Goal: Transaction & Acquisition: Download file/media

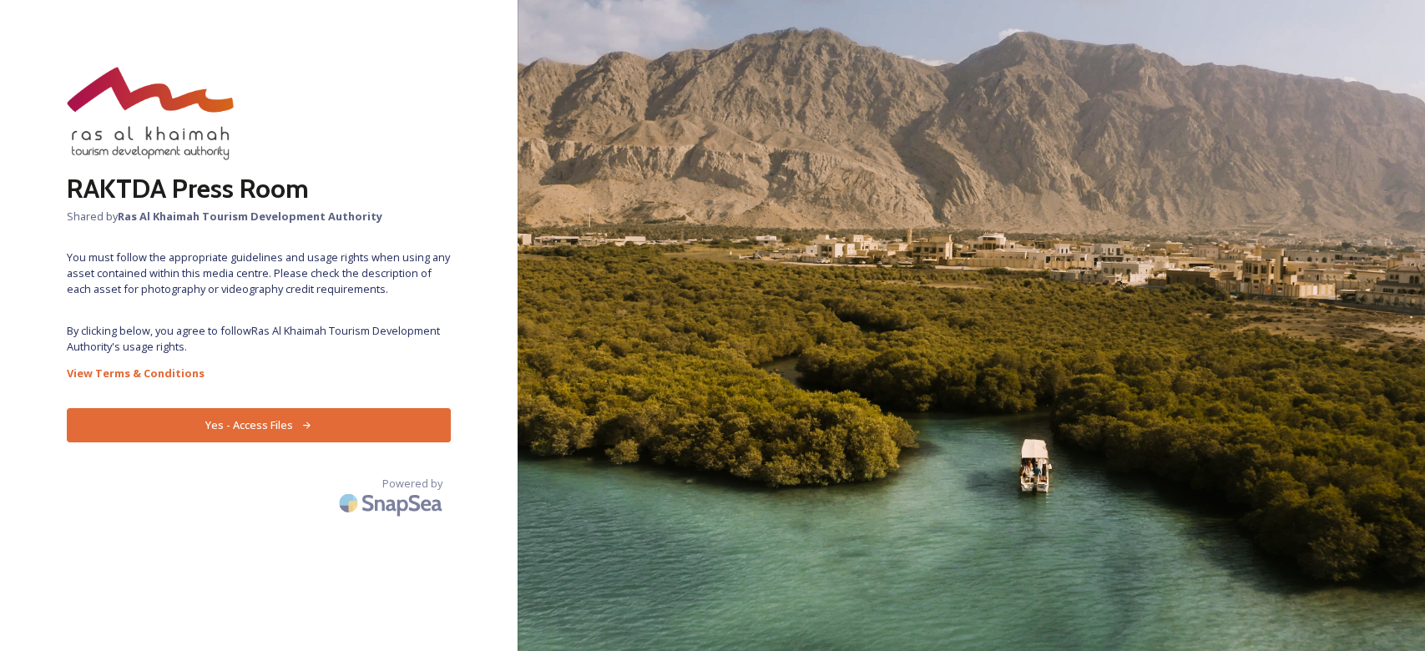
click at [379, 406] on div "RAKTDA Press Room Shared by Ras Al Khaimah Tourism Development Authority You mu…" at bounding box center [258, 325] width 517 height 517
click at [366, 416] on button "Yes - Access Files" at bounding box center [259, 425] width 384 height 34
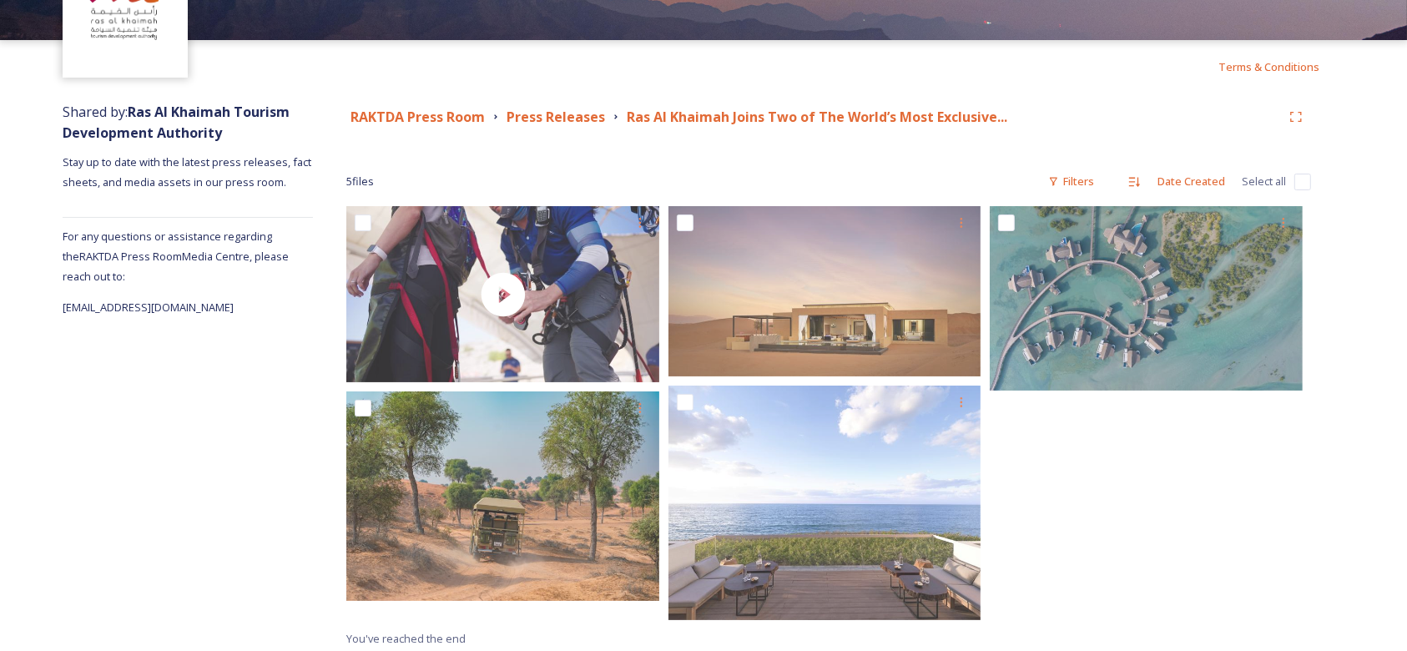
scroll to position [115, 0]
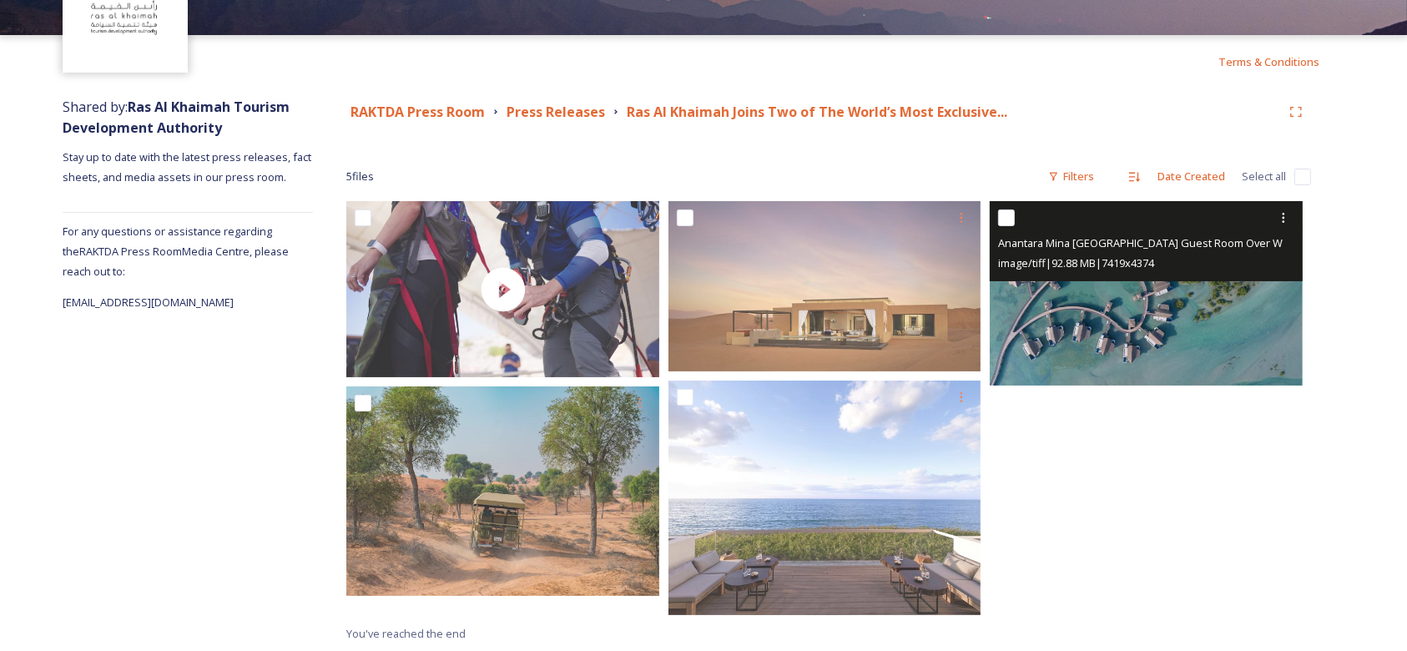
click at [1001, 217] on input "checkbox" at bounding box center [1006, 217] width 17 height 17
checkbox input "true"
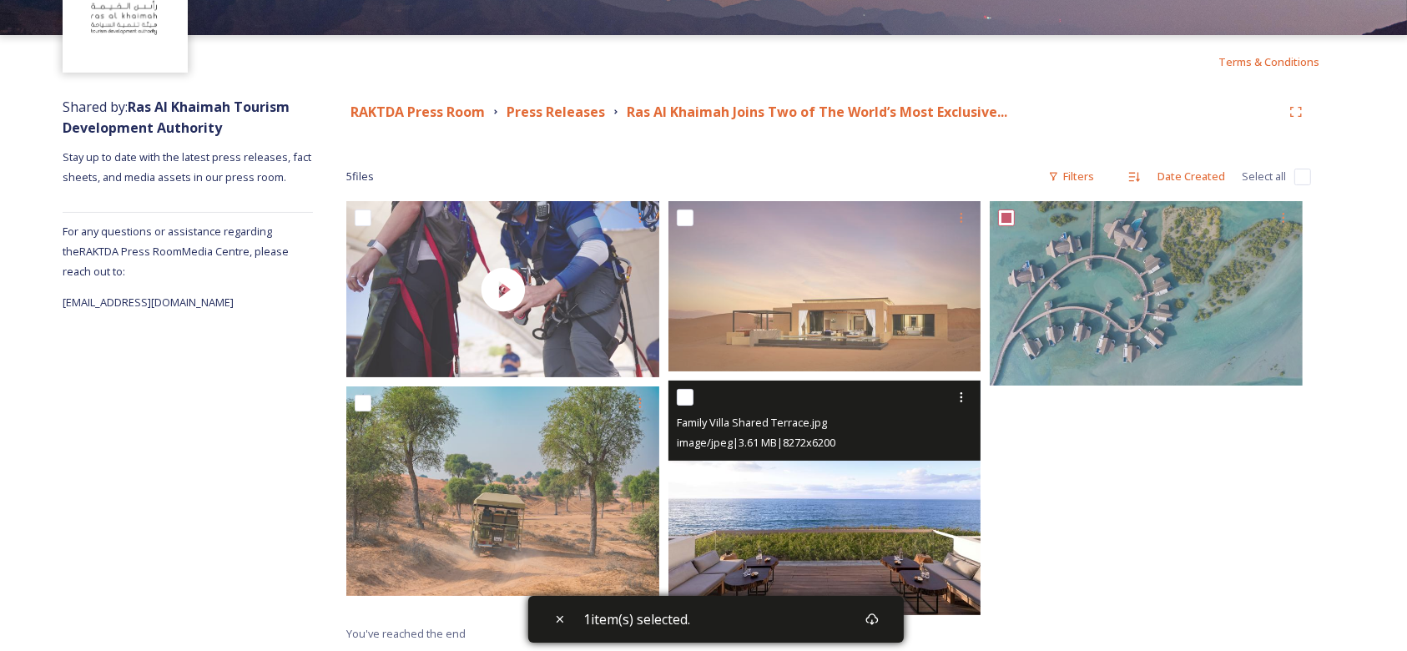
click at [688, 401] on input "checkbox" at bounding box center [685, 397] width 17 height 17
checkbox input "true"
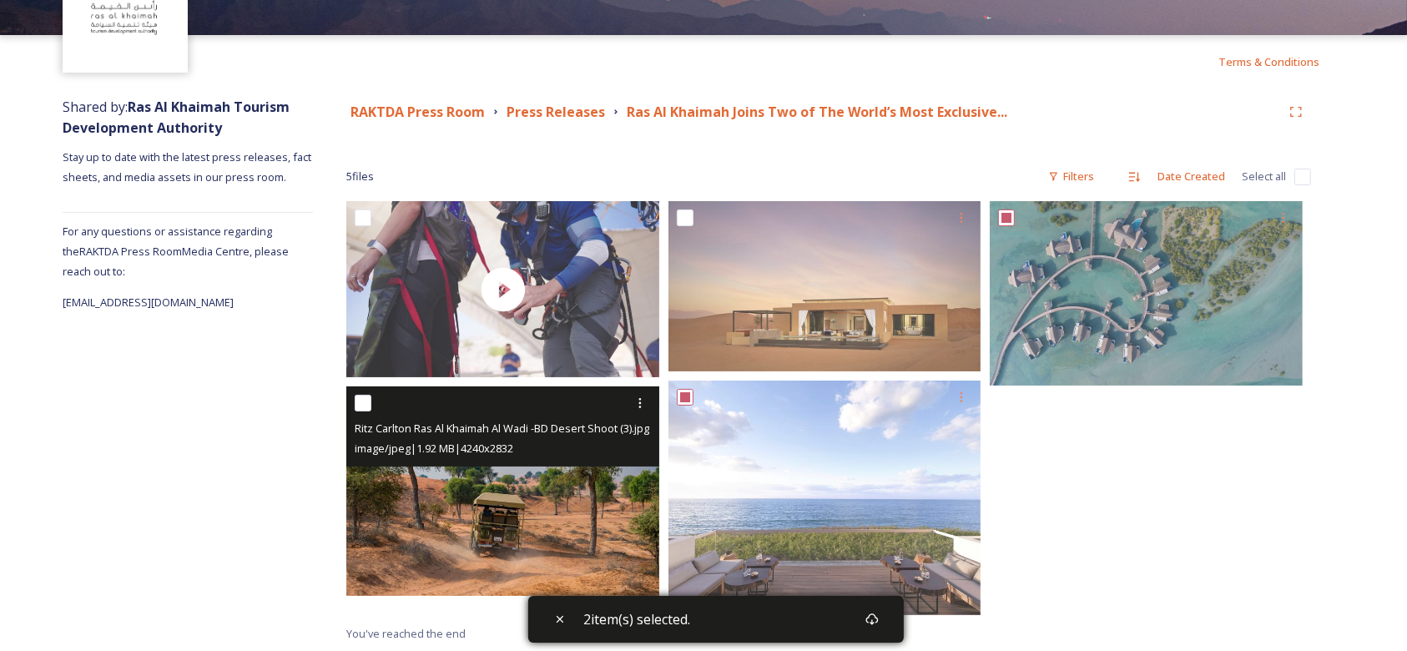
click at [361, 404] on input "checkbox" at bounding box center [363, 403] width 17 height 17
checkbox input "true"
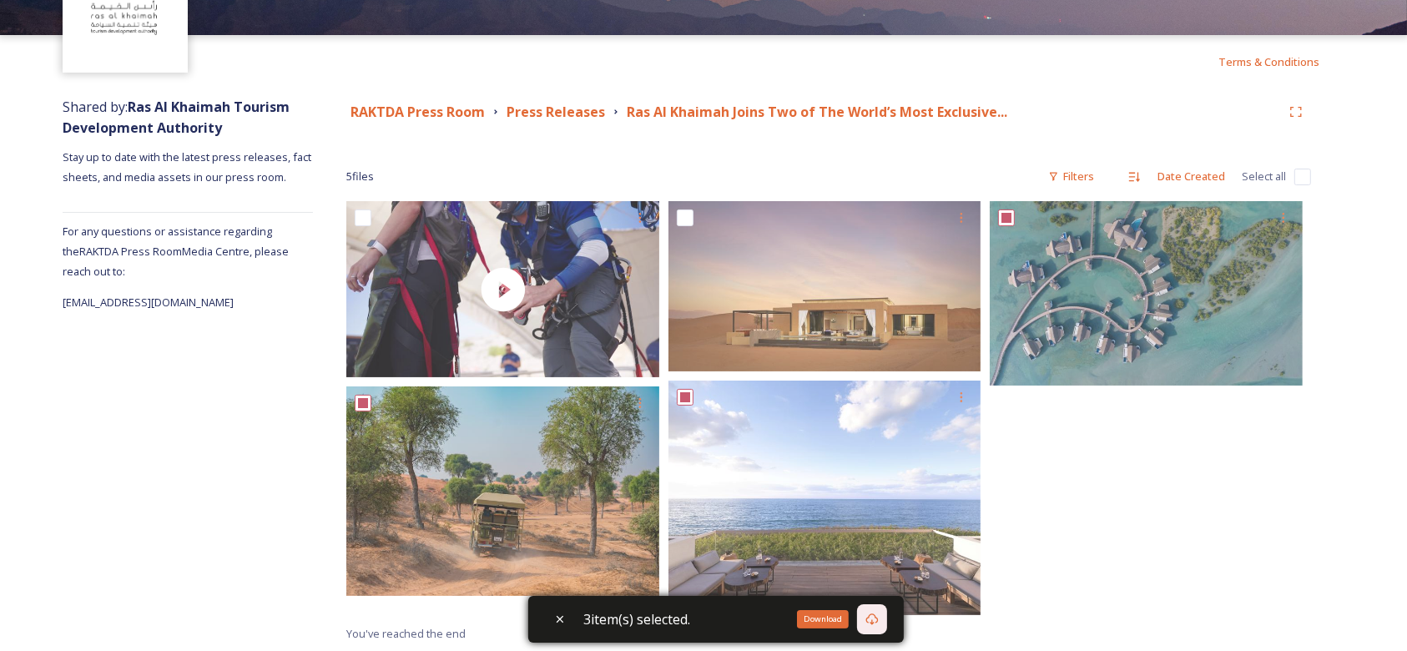
click at [874, 624] on icon at bounding box center [871, 619] width 13 height 13
click at [1358, 159] on div "Shared by: Ras Al Khaimah Tourism Development Authority Stay up to date with th…" at bounding box center [703, 369] width 1407 height 563
click at [832, 618] on div "Download" at bounding box center [823, 619] width 52 height 18
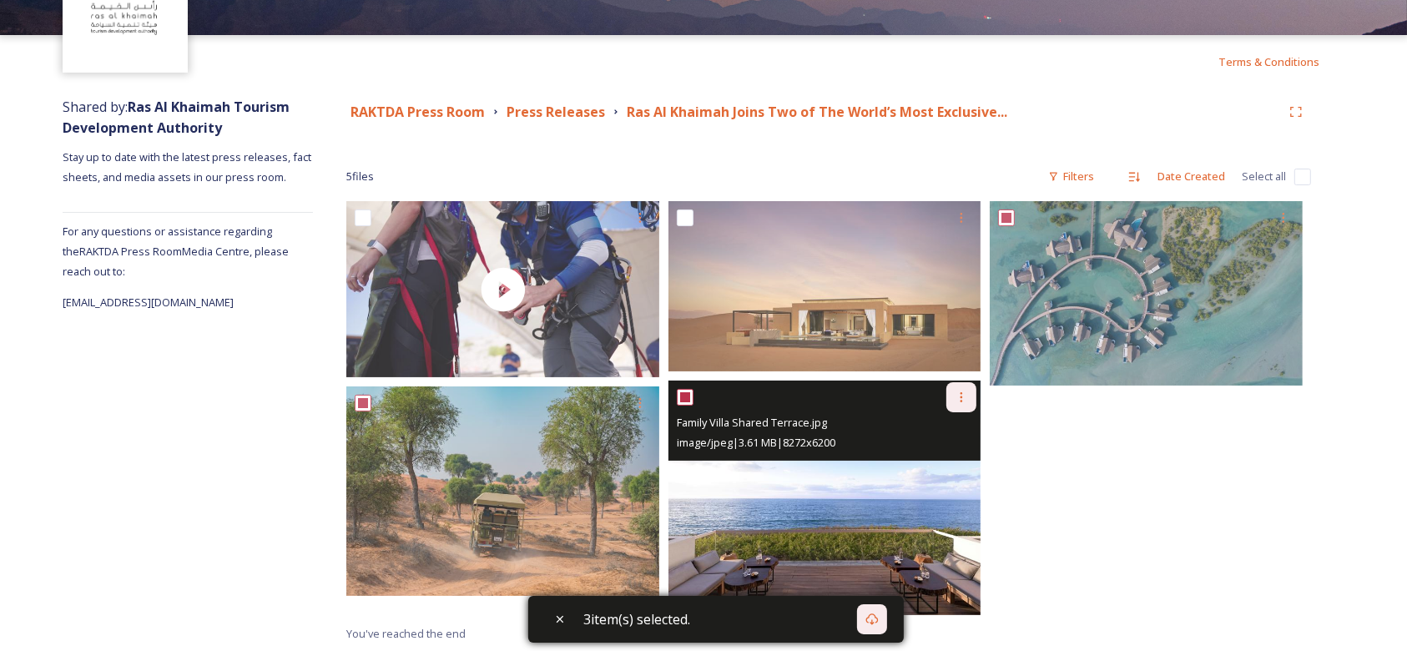
click at [962, 400] on icon at bounding box center [961, 397] width 13 height 13
click at [944, 471] on span "Download" at bounding box center [941, 466] width 51 height 16
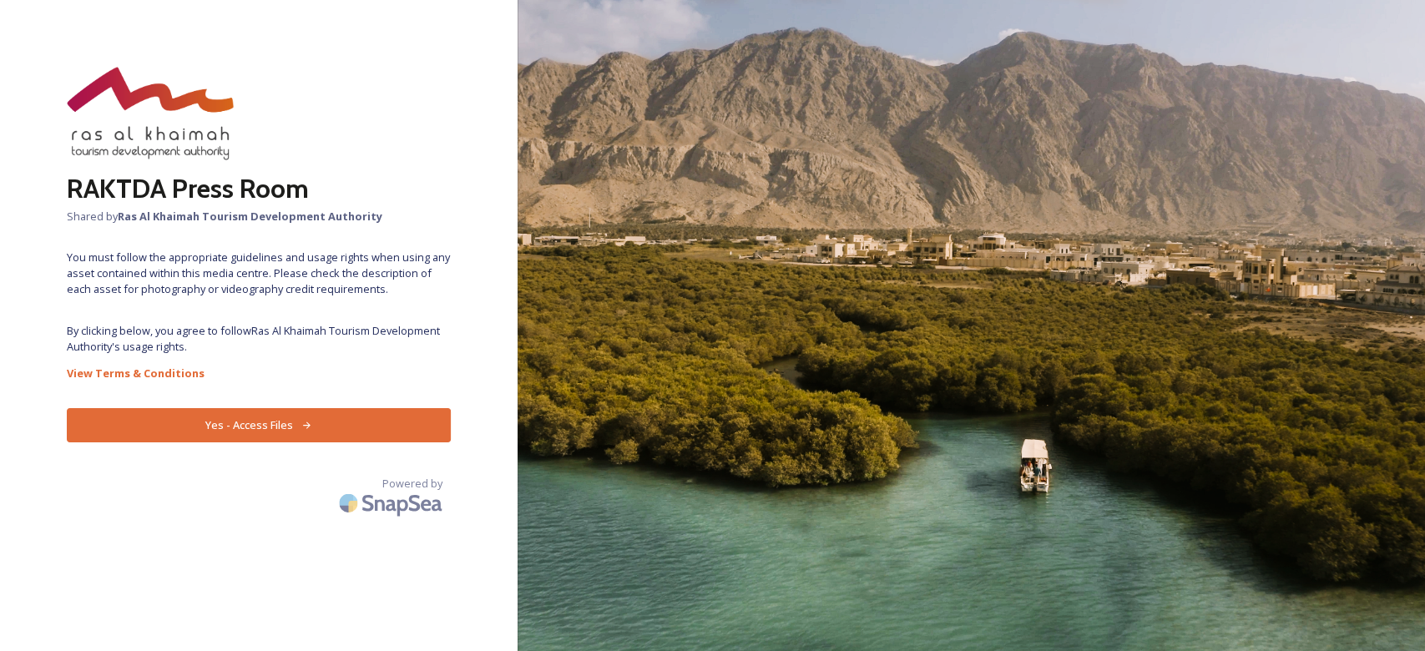
click at [265, 422] on button "Yes - Access Files" at bounding box center [259, 425] width 384 height 34
click at [286, 422] on button "Yes - Access Files" at bounding box center [259, 425] width 384 height 34
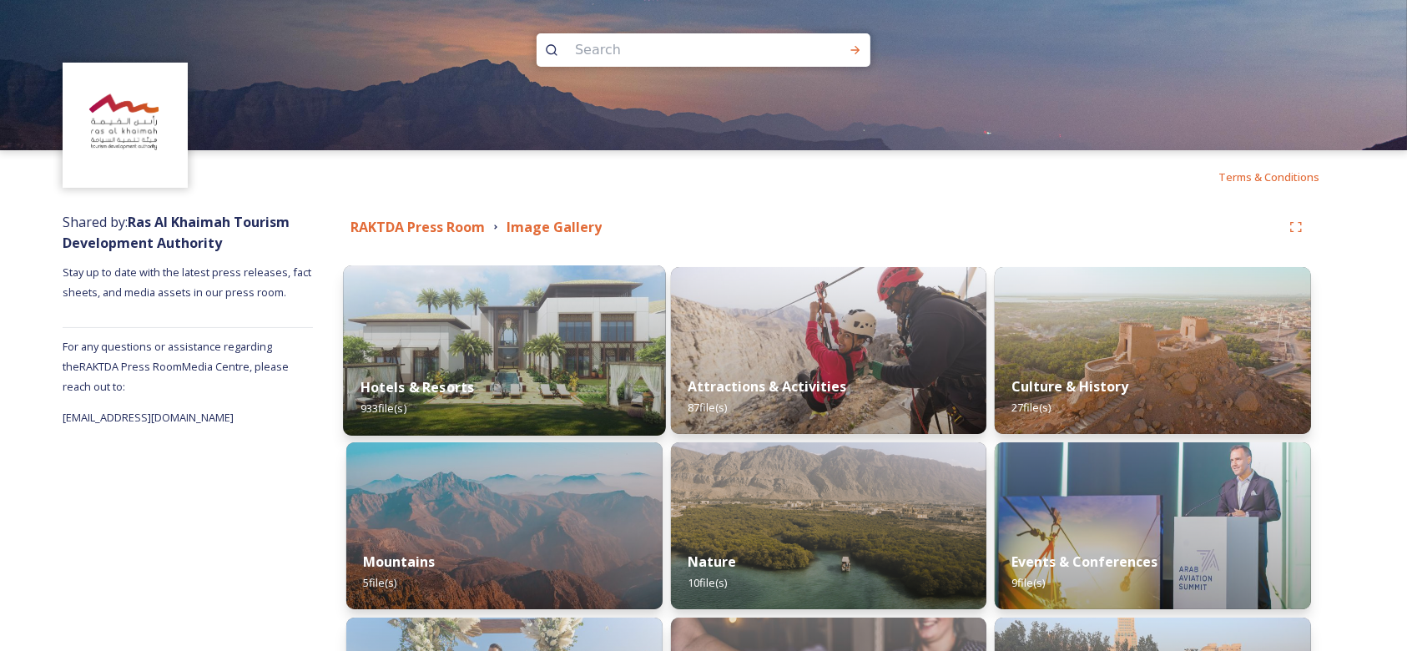
click at [540, 330] on img at bounding box center [504, 350] width 322 height 170
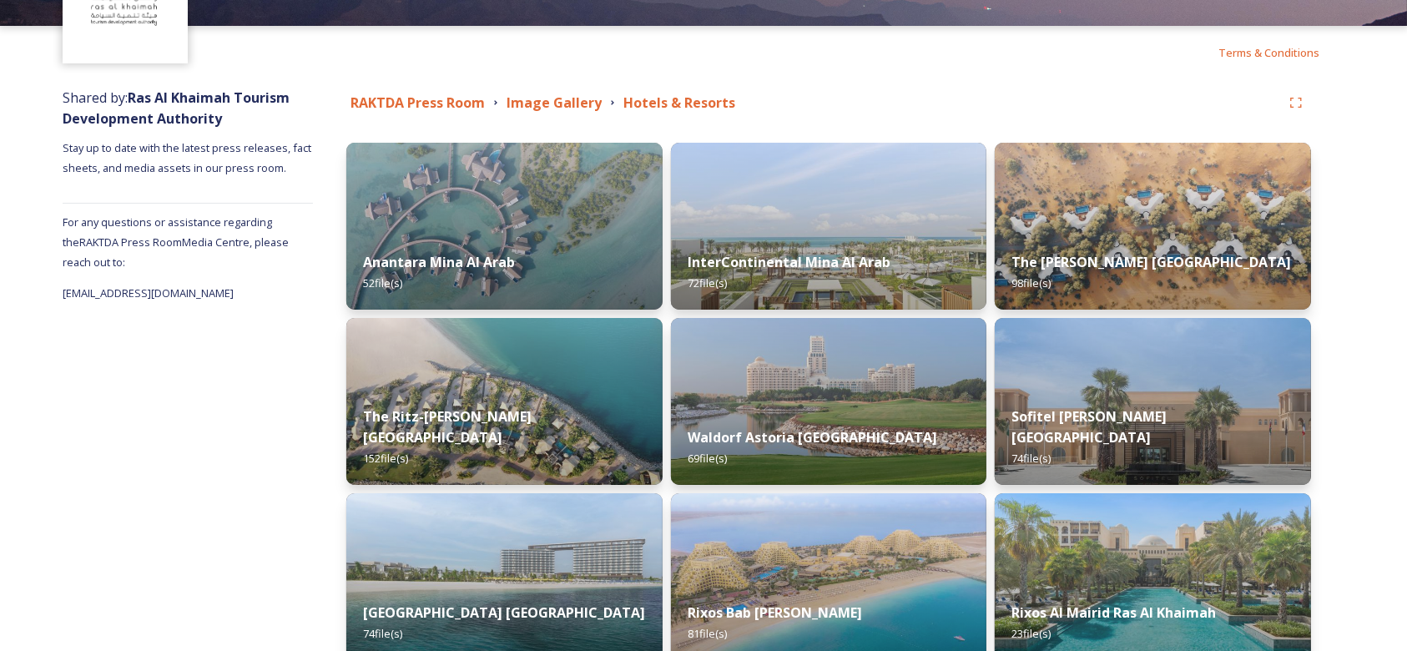
scroll to position [126, 0]
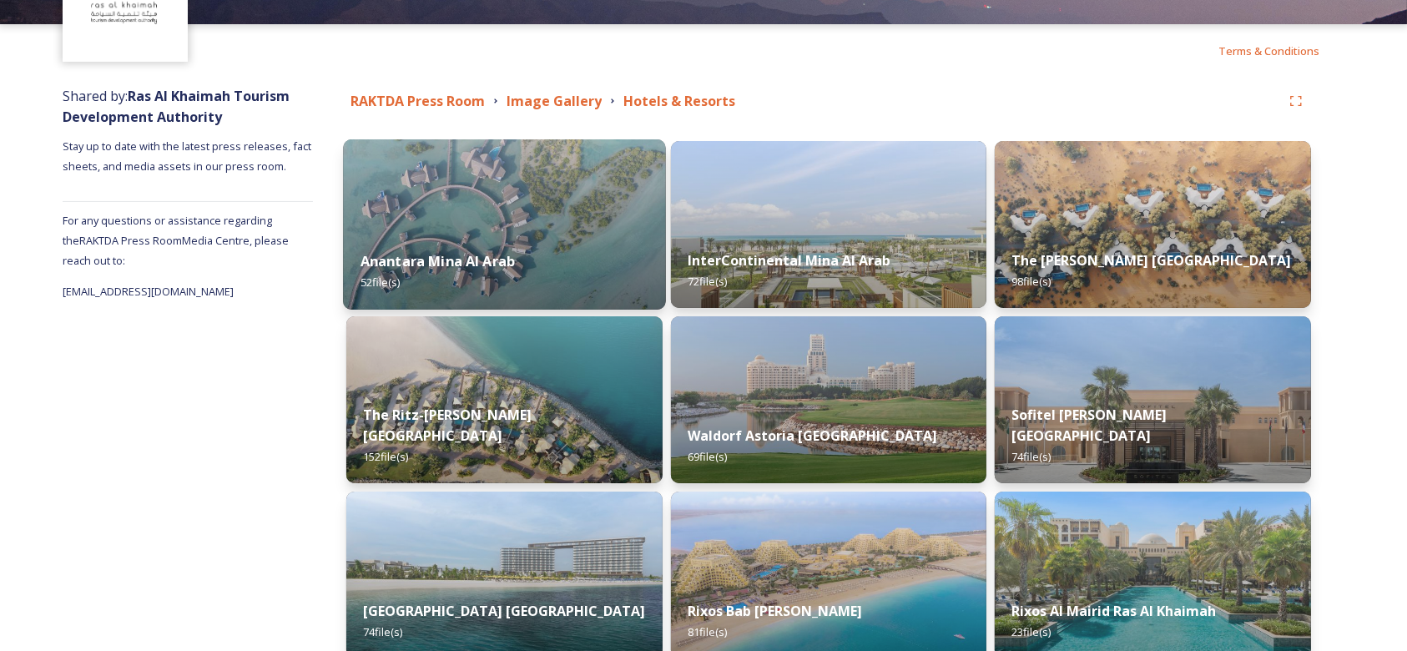
click at [523, 229] on img at bounding box center [504, 224] width 322 height 170
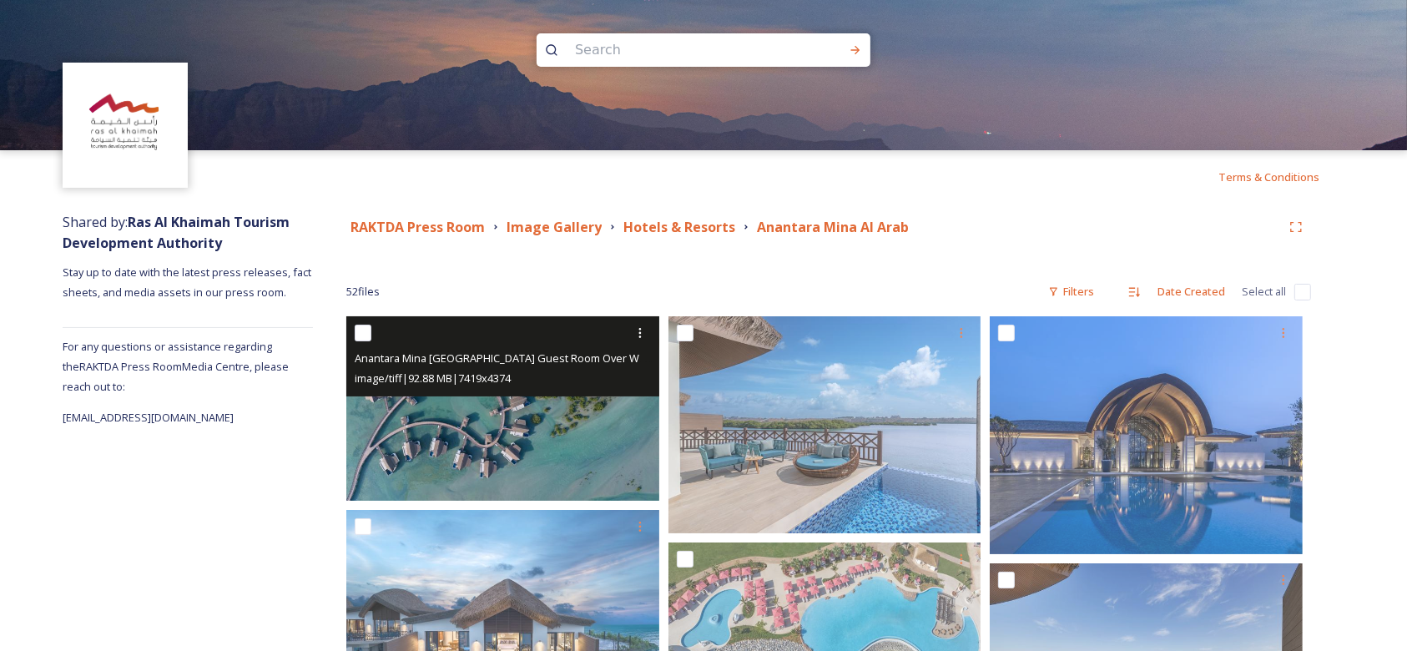
click at [548, 443] on img at bounding box center [502, 408] width 313 height 184
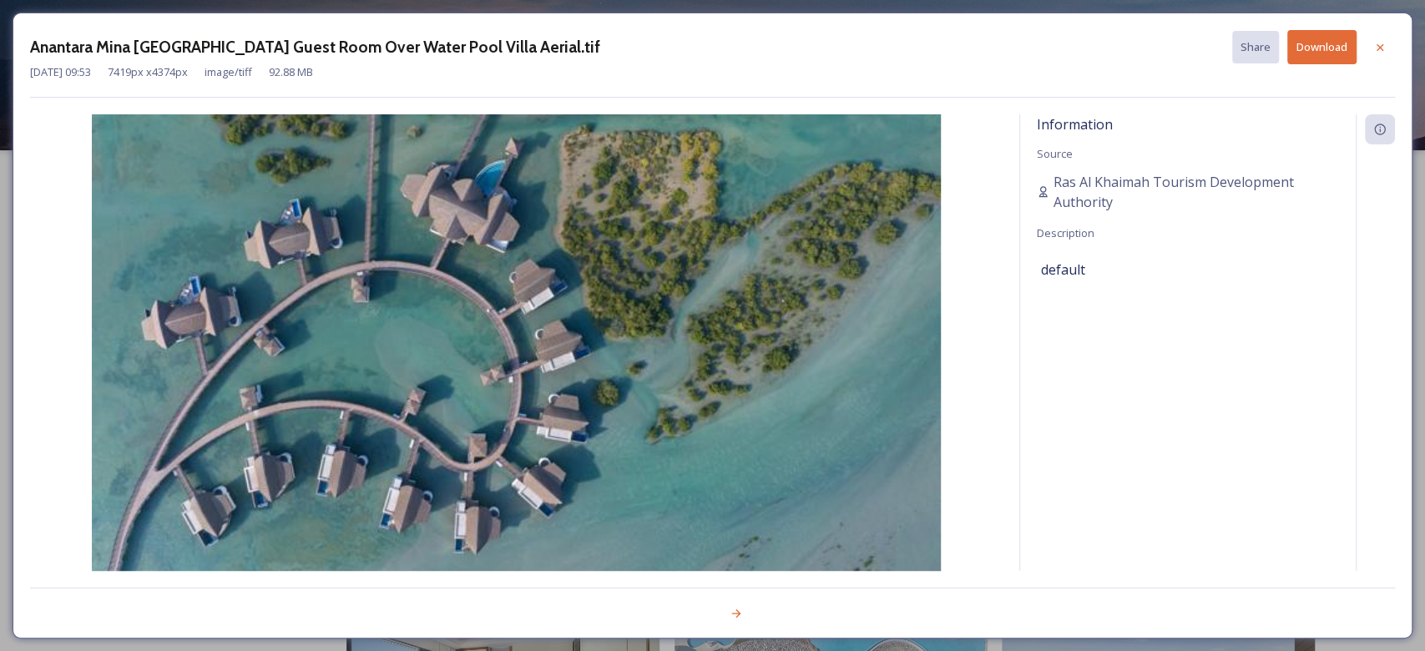
click at [1330, 51] on button "Download" at bounding box center [1321, 47] width 69 height 34
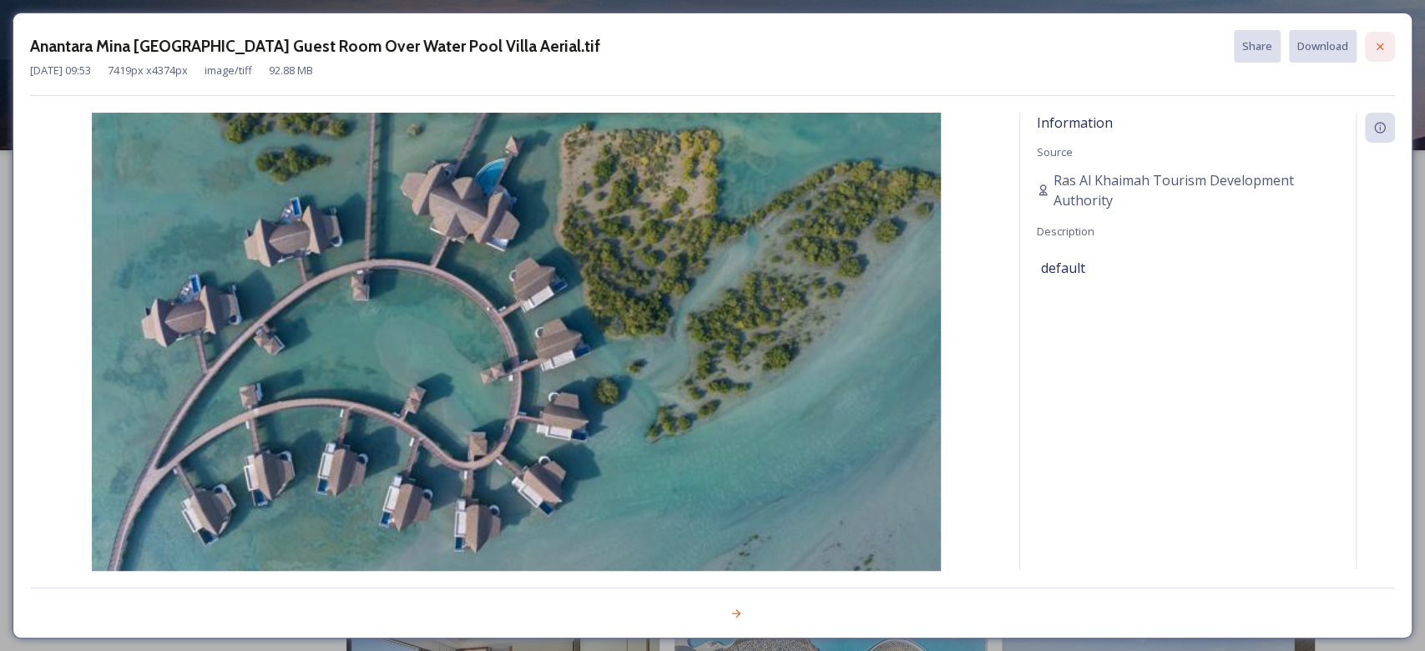
click at [1380, 42] on icon at bounding box center [1379, 46] width 13 height 13
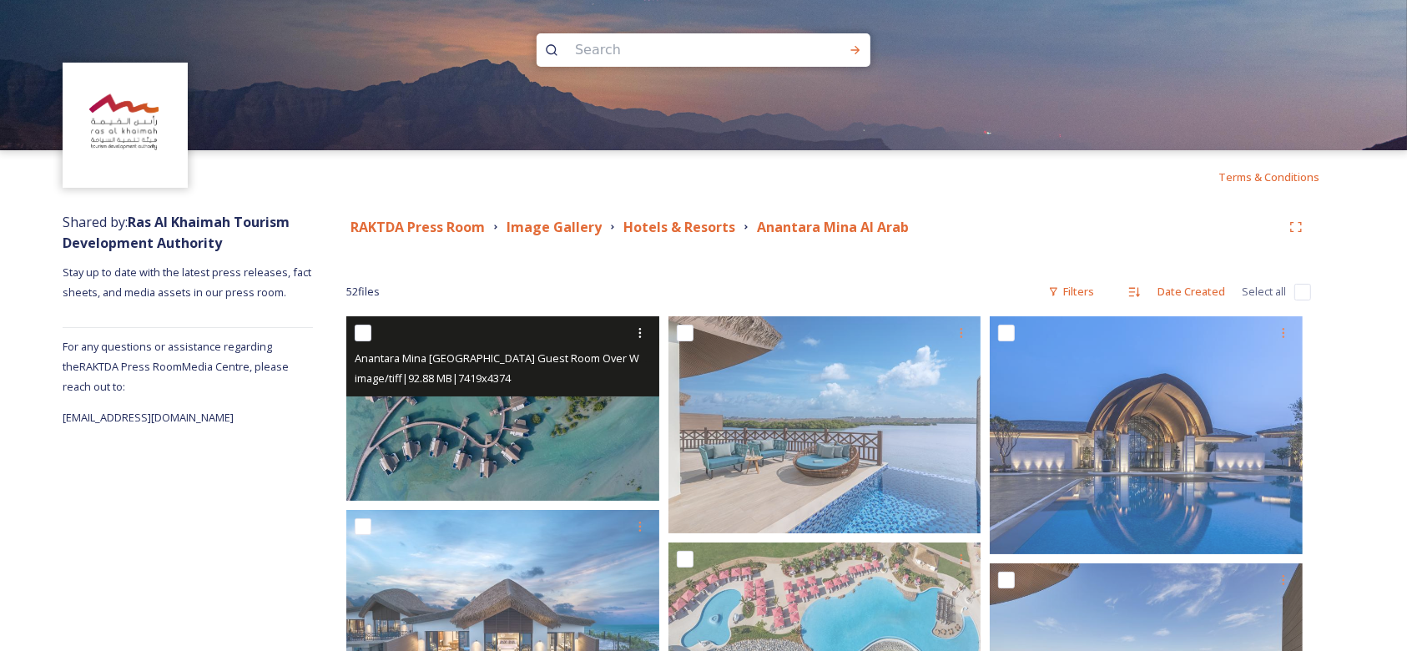
click at [369, 335] on input "checkbox" at bounding box center [363, 333] width 17 height 17
checkbox input "true"
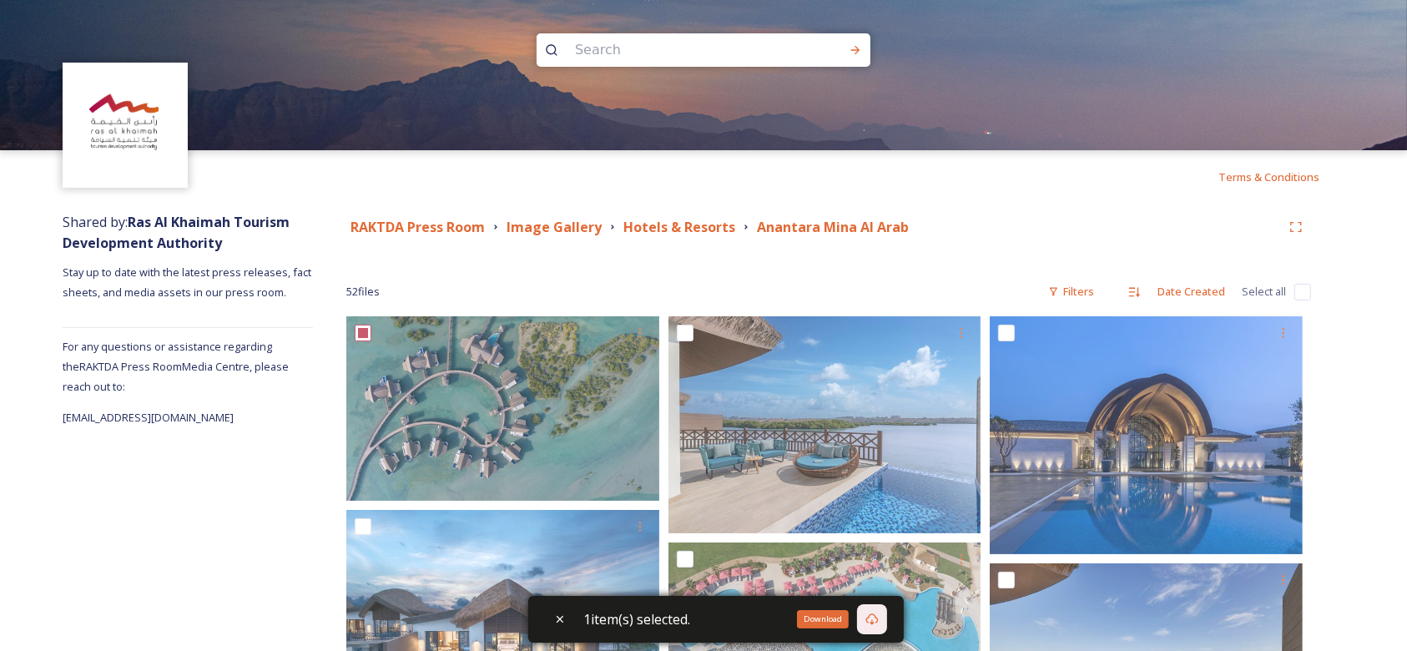
click at [808, 613] on div "Download" at bounding box center [823, 619] width 52 height 18
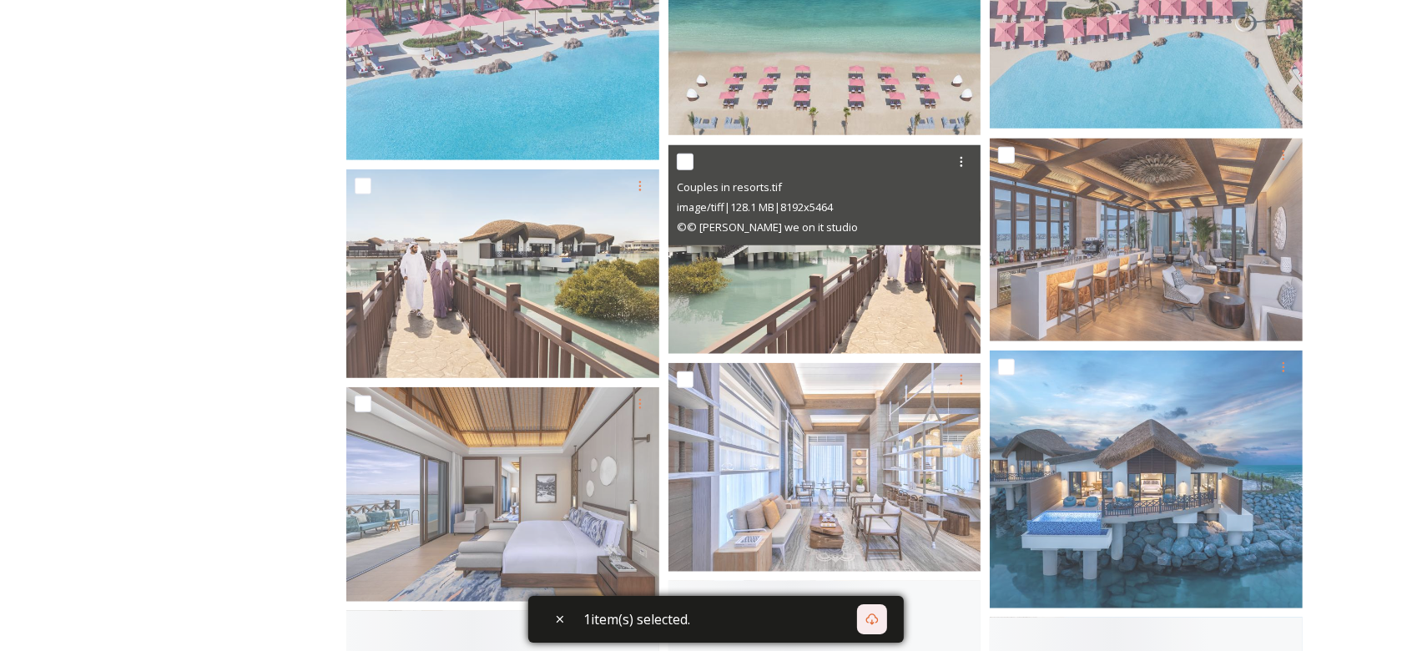
scroll to position [1460, 0]
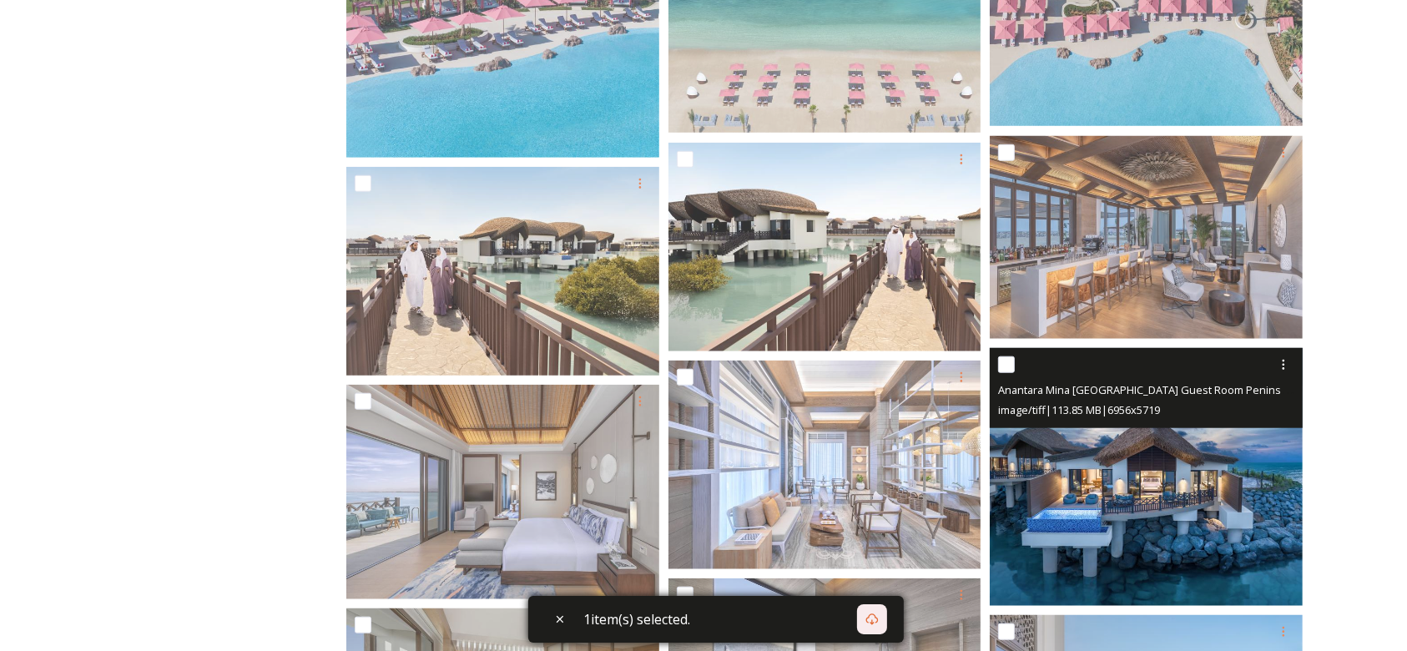
click at [1011, 365] on input "checkbox" at bounding box center [1006, 364] width 17 height 17
checkbox input "true"
click at [1293, 363] on div at bounding box center [1284, 365] width 30 height 30
click at [1266, 444] on div "Download" at bounding box center [1264, 433] width 68 height 33
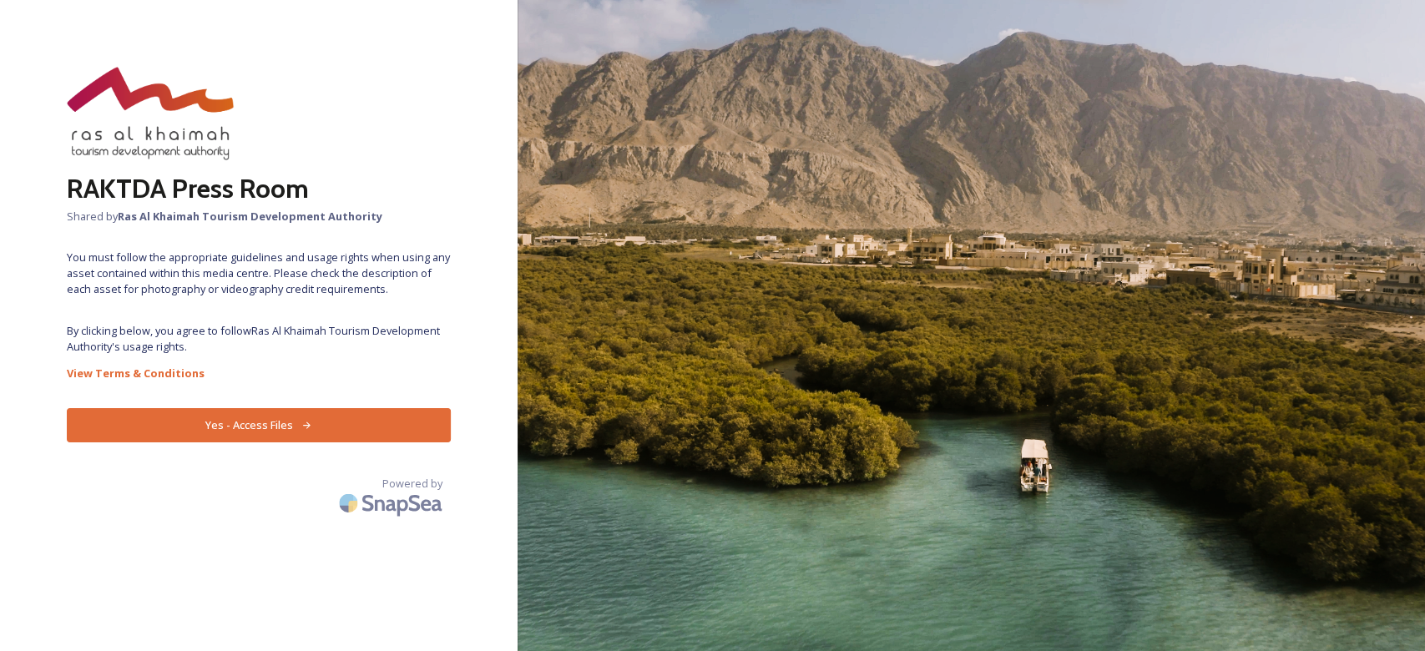
click at [234, 424] on button "Yes - Access Files" at bounding box center [259, 425] width 384 height 34
click at [339, 428] on button "Yes - Access Files" at bounding box center [259, 425] width 384 height 34
